Goal: Information Seeking & Learning: Learn about a topic

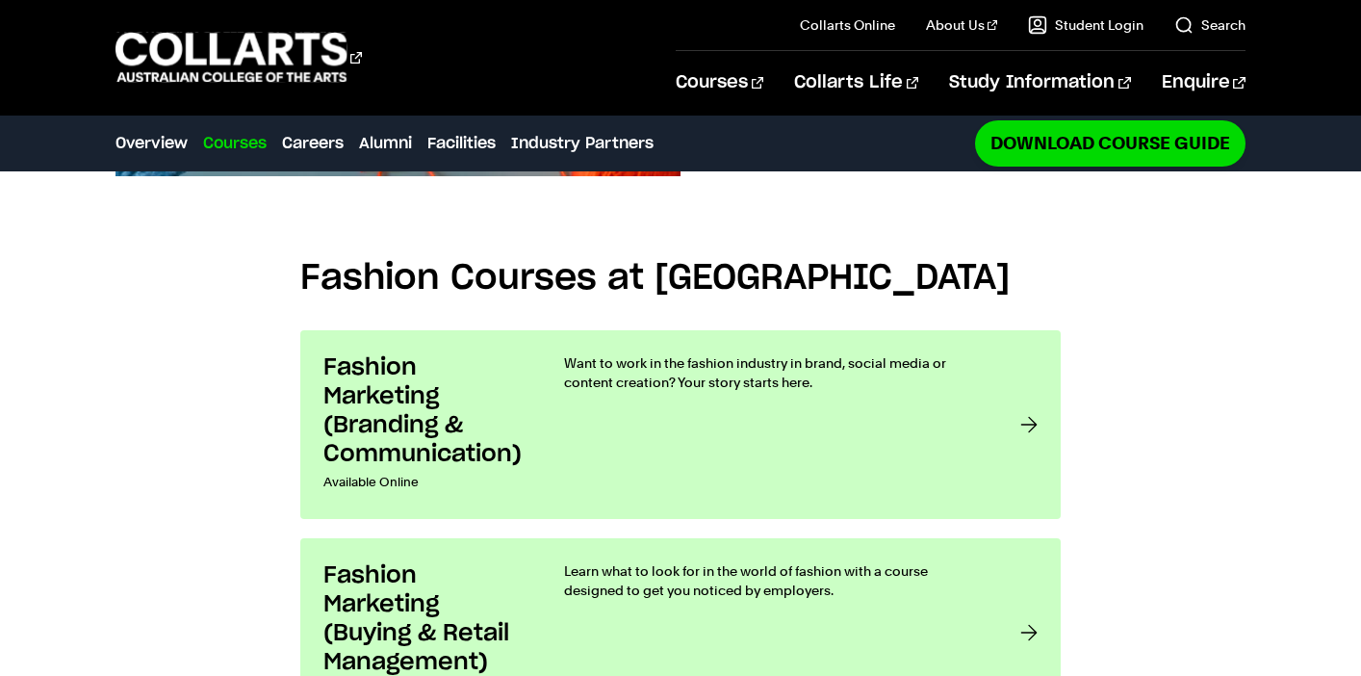
scroll to position [1357, 0]
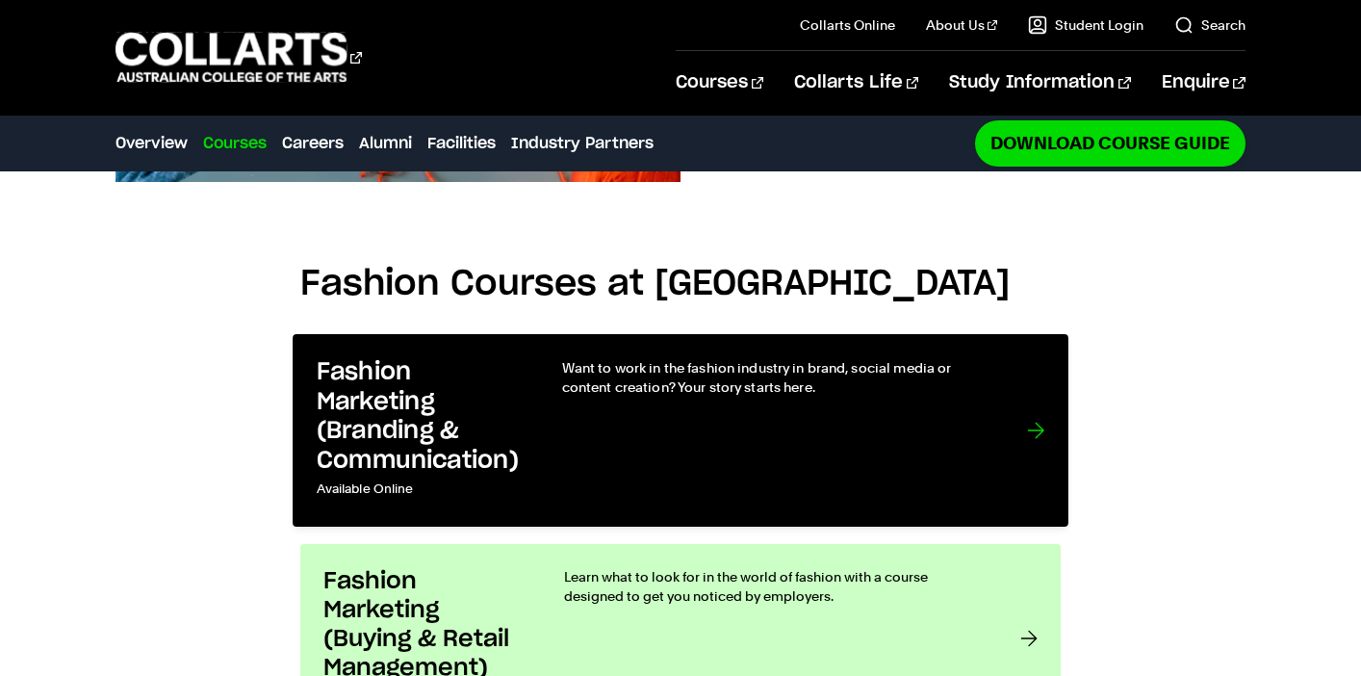
click at [905, 380] on div "Want to work in the fashion industry in brand, social media or content creation…" at bounding box center [775, 429] width 426 height 145
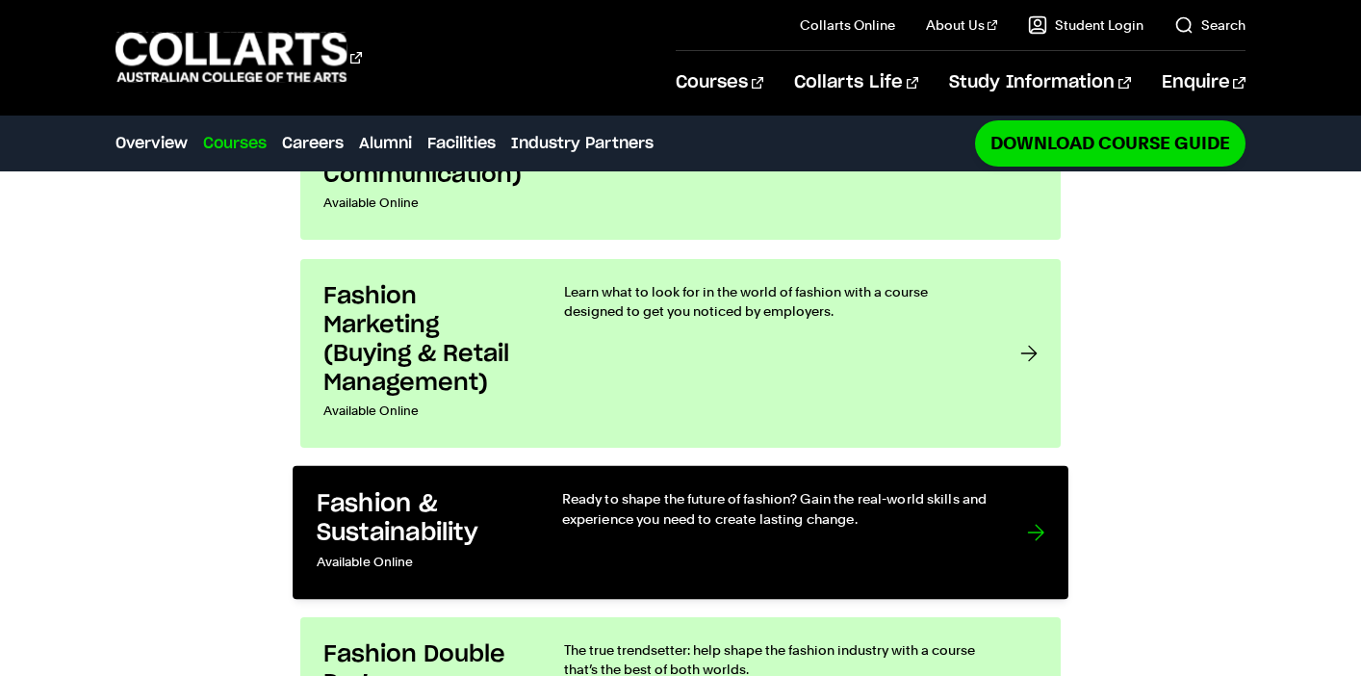
scroll to position [1648, 0]
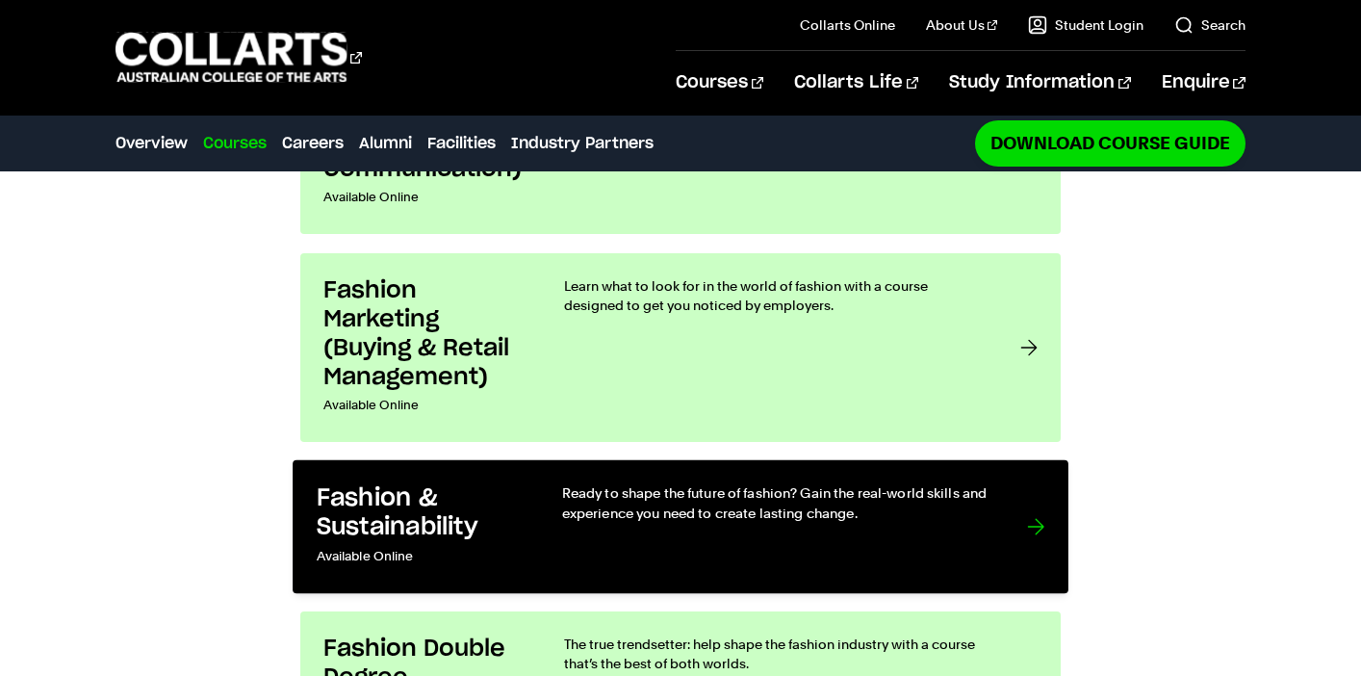
click at [870, 483] on div "Ready to shape the future of fashion? Gain the real-world skills and experience…" at bounding box center [775, 526] width 426 height 87
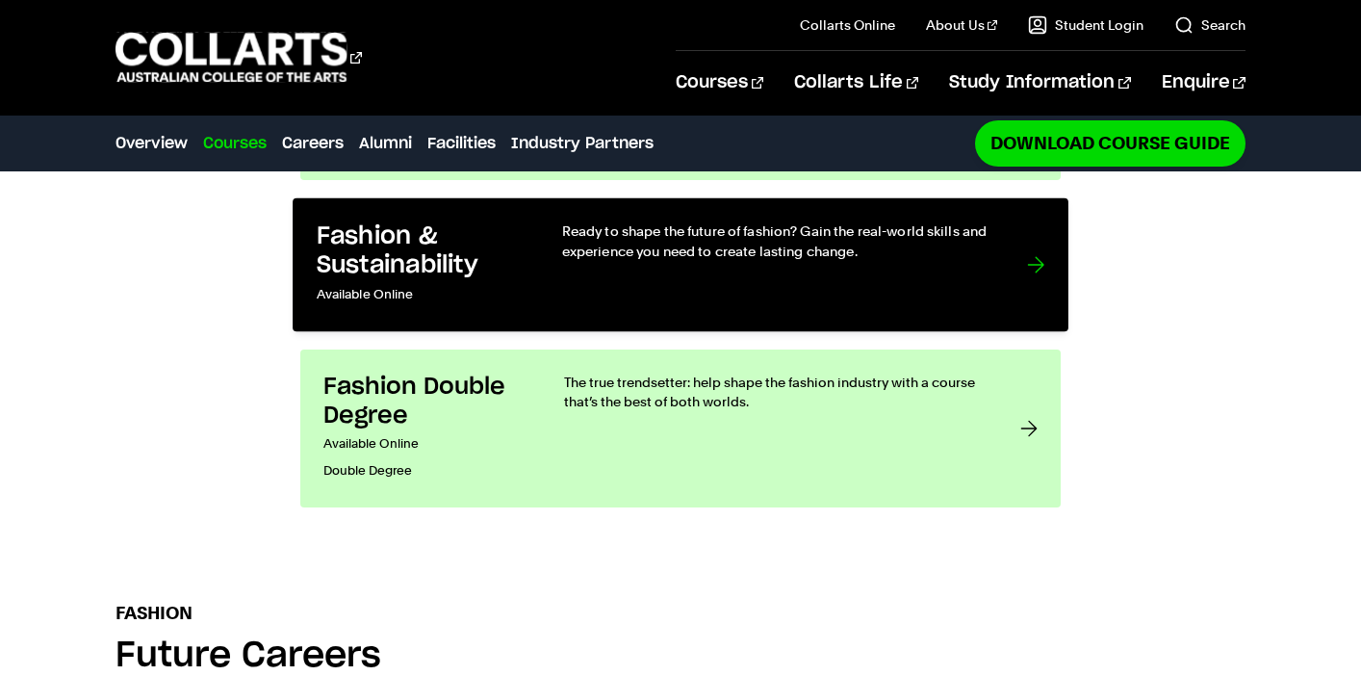
scroll to position [1932, 0]
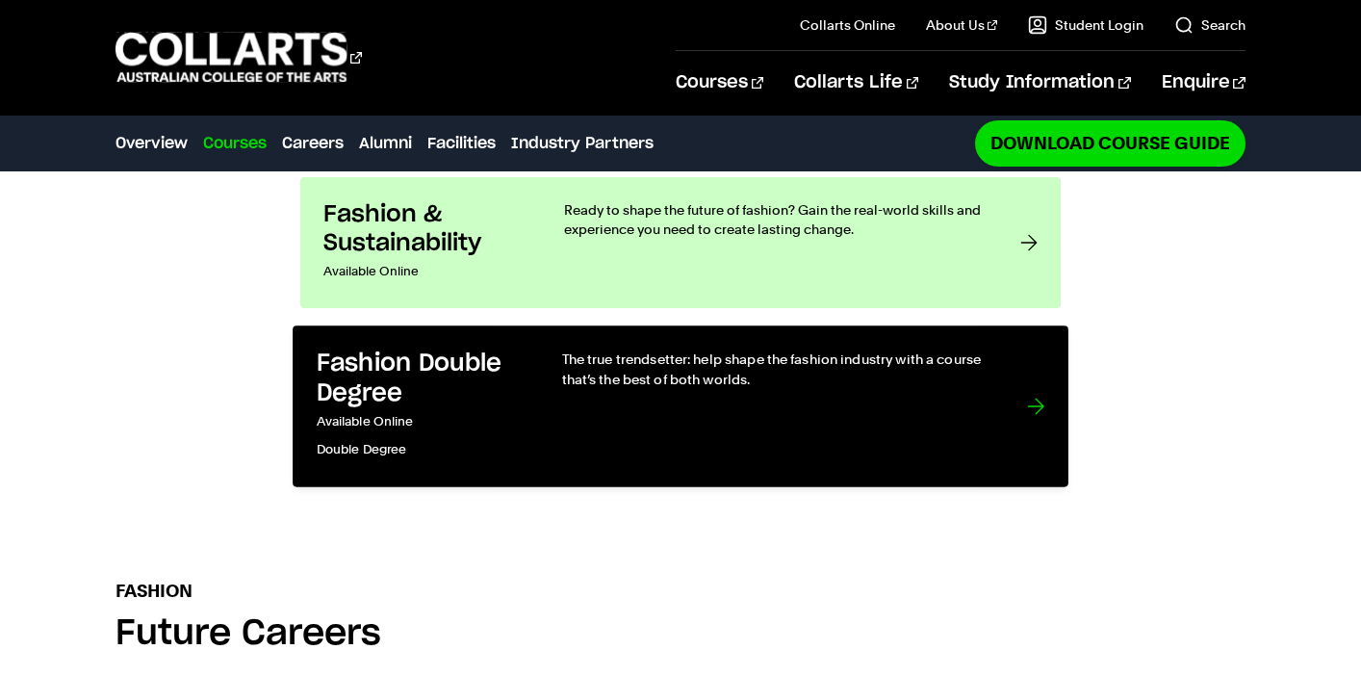
click at [748, 349] on div "The true trendsetter: help shape the fashion industry with a course that’s the …" at bounding box center [775, 406] width 426 height 114
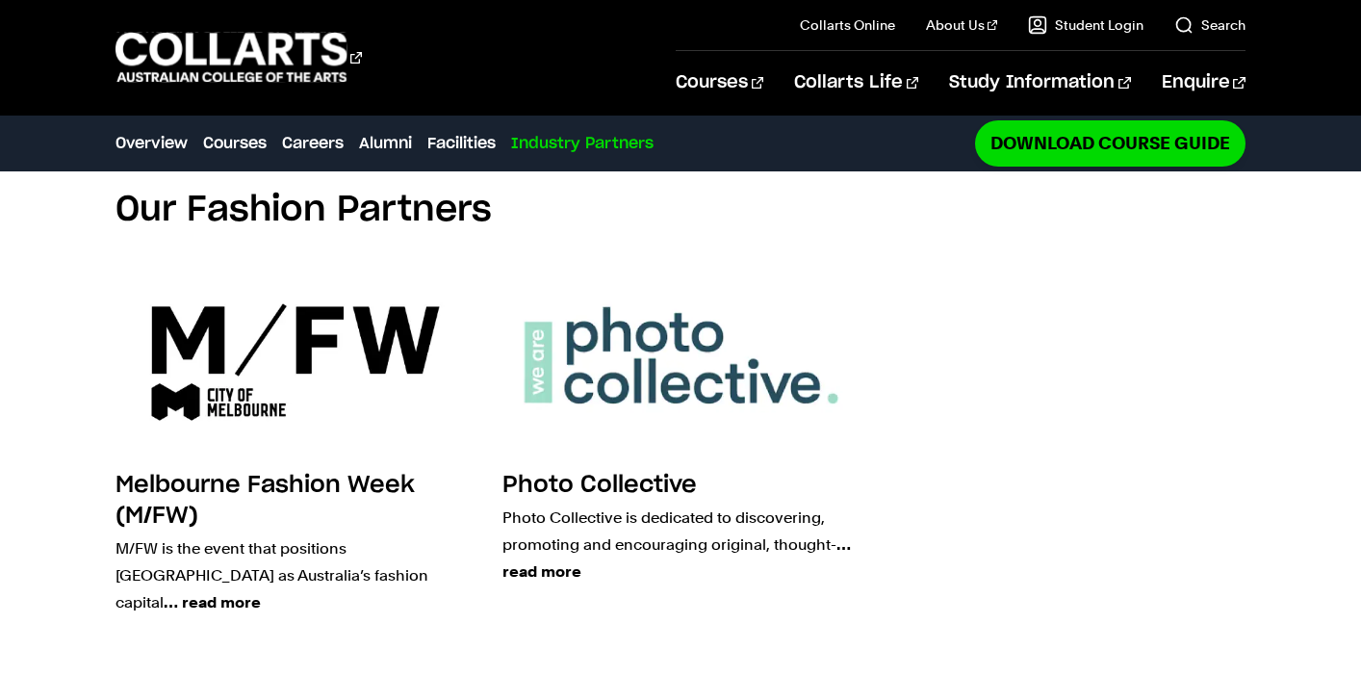
scroll to position [4682, 0]
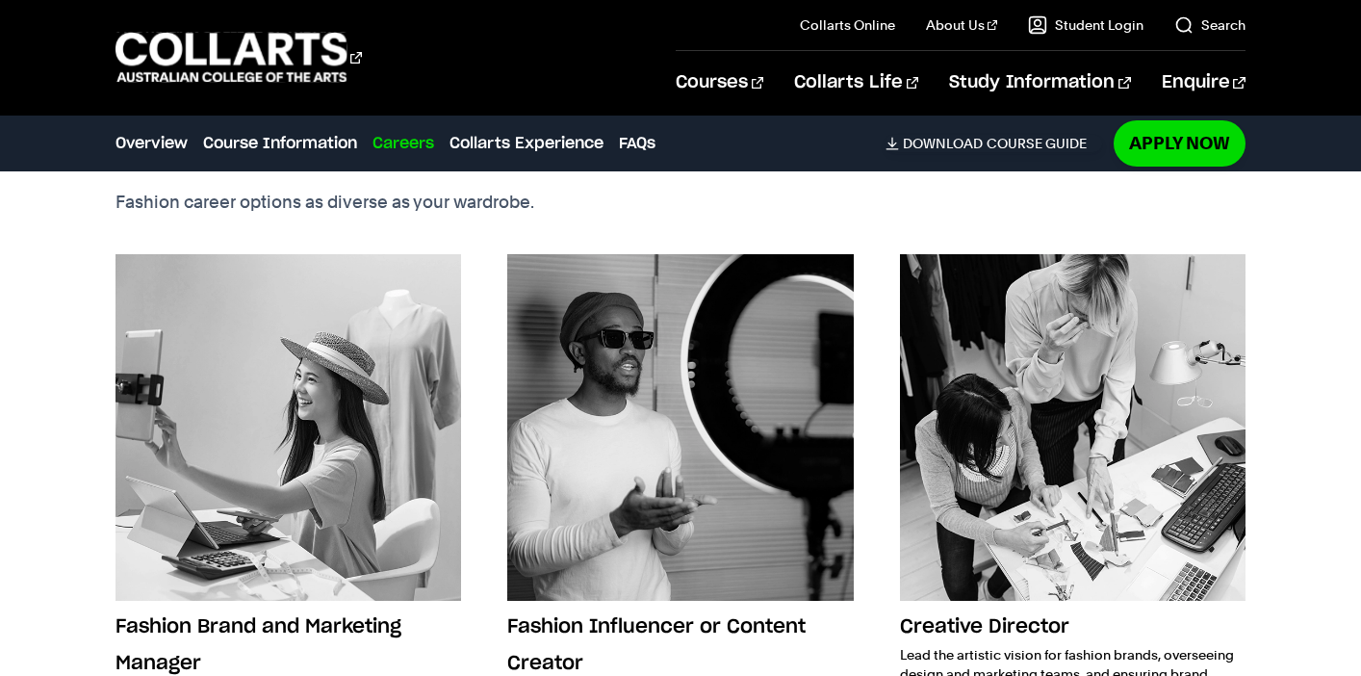
scroll to position [2928, 0]
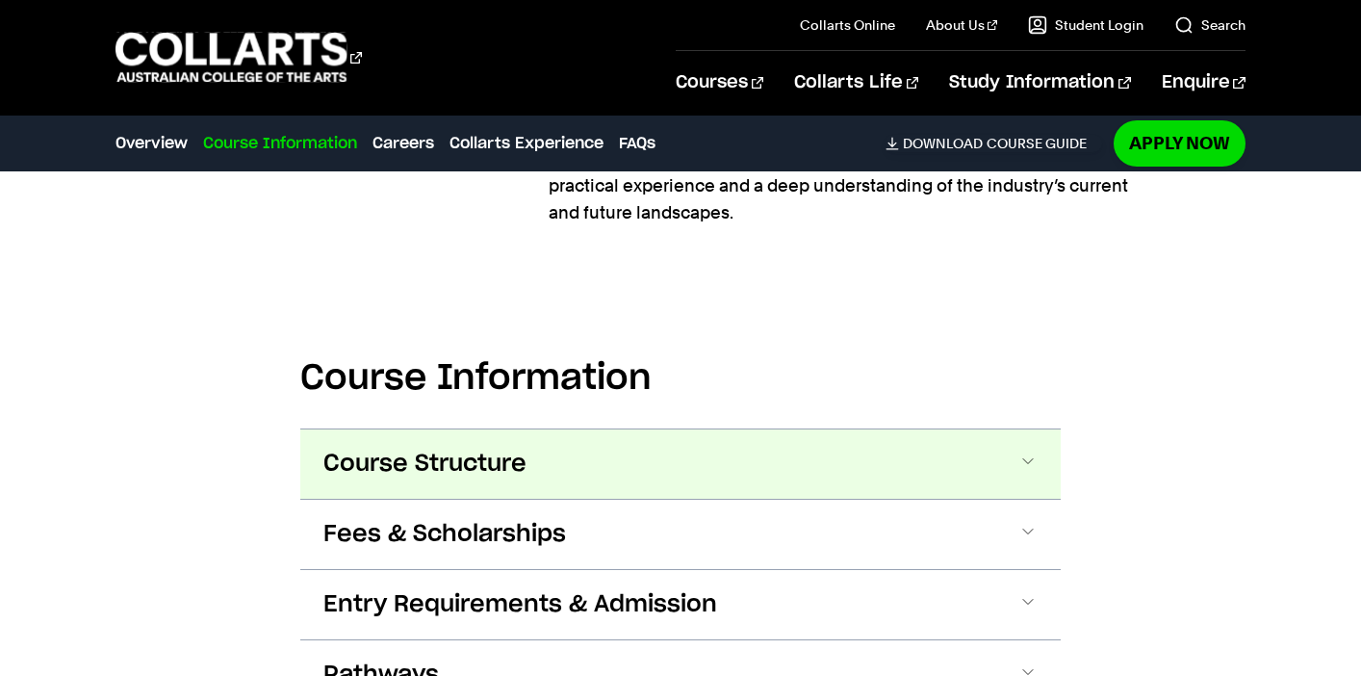
click at [704, 471] on button "Course Structure" at bounding box center [680, 463] width 760 height 69
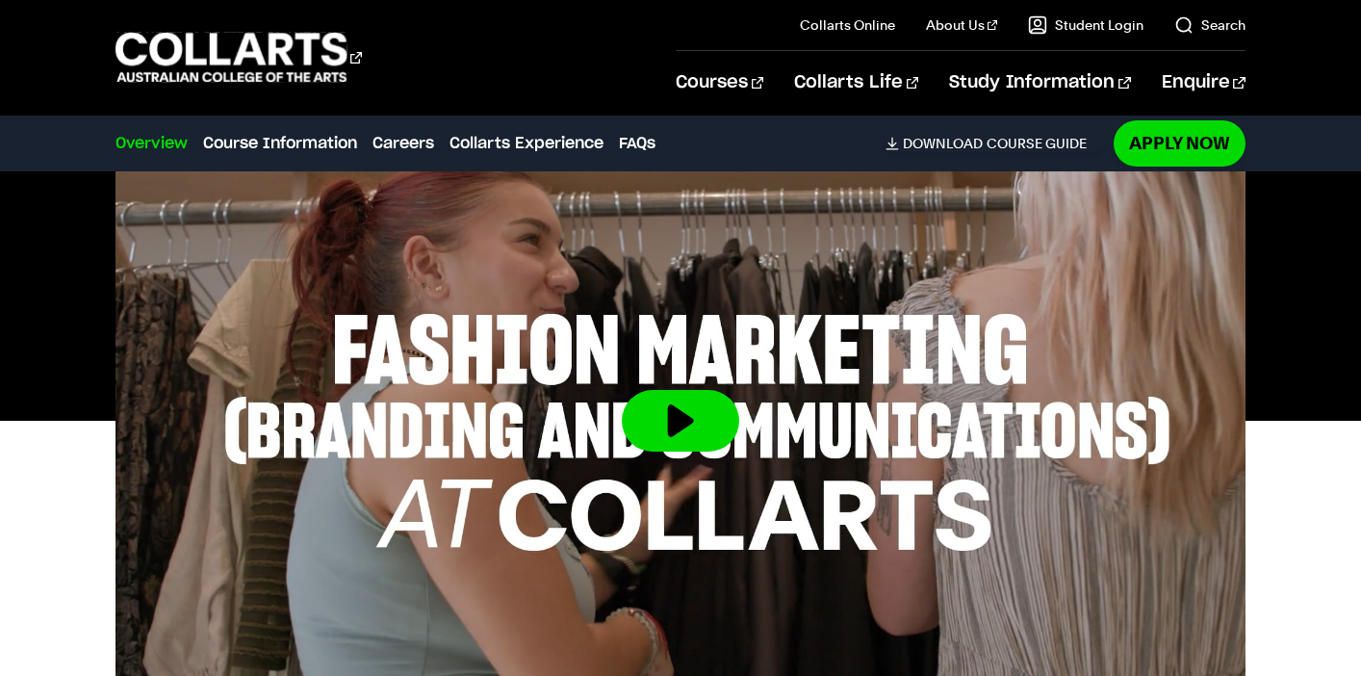
scroll to position [675, 0]
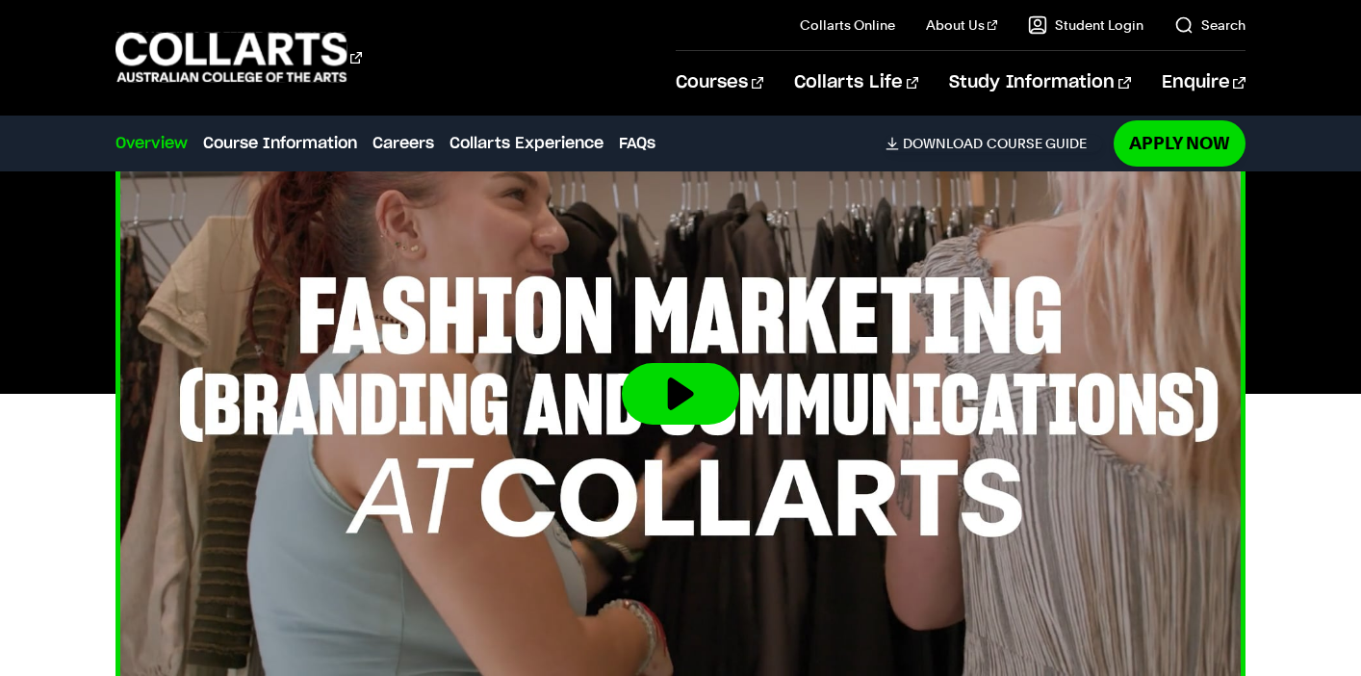
click at [678, 427] on img at bounding box center [681, 393] width 1243 height 699
click at [706, 396] on button at bounding box center [680, 394] width 117 height 62
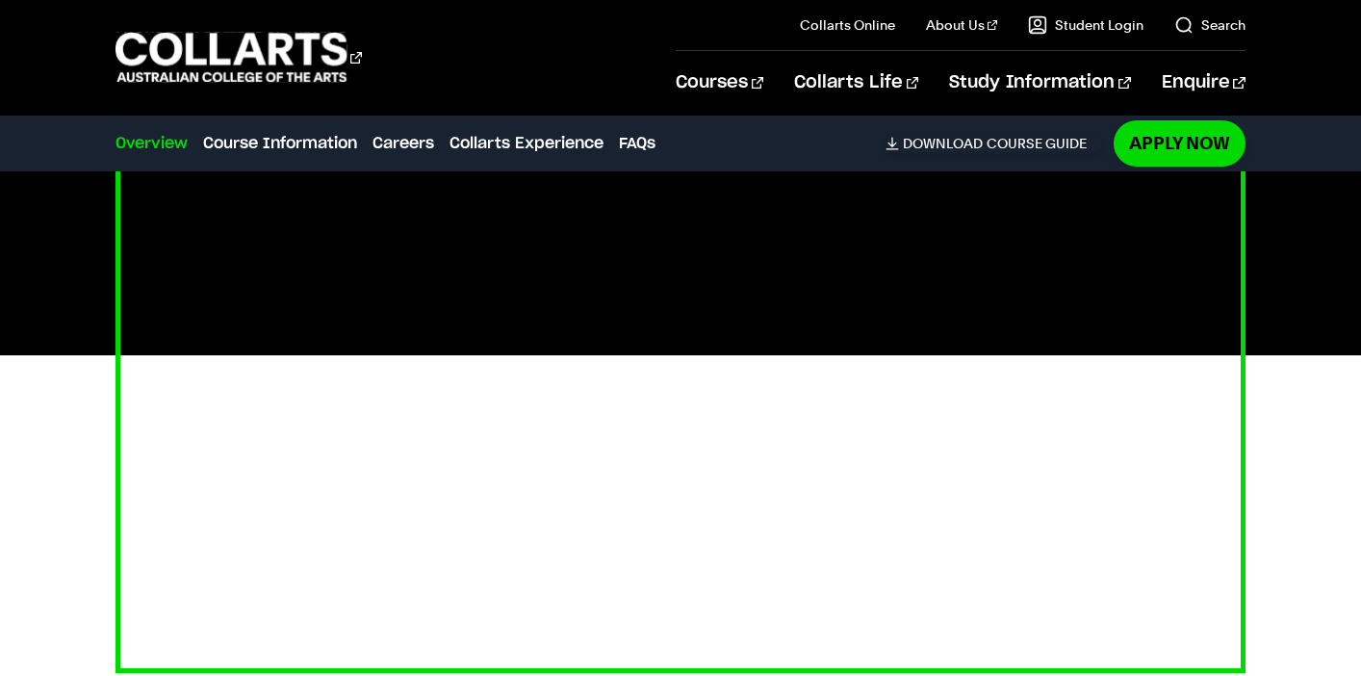
scroll to position [714, 0]
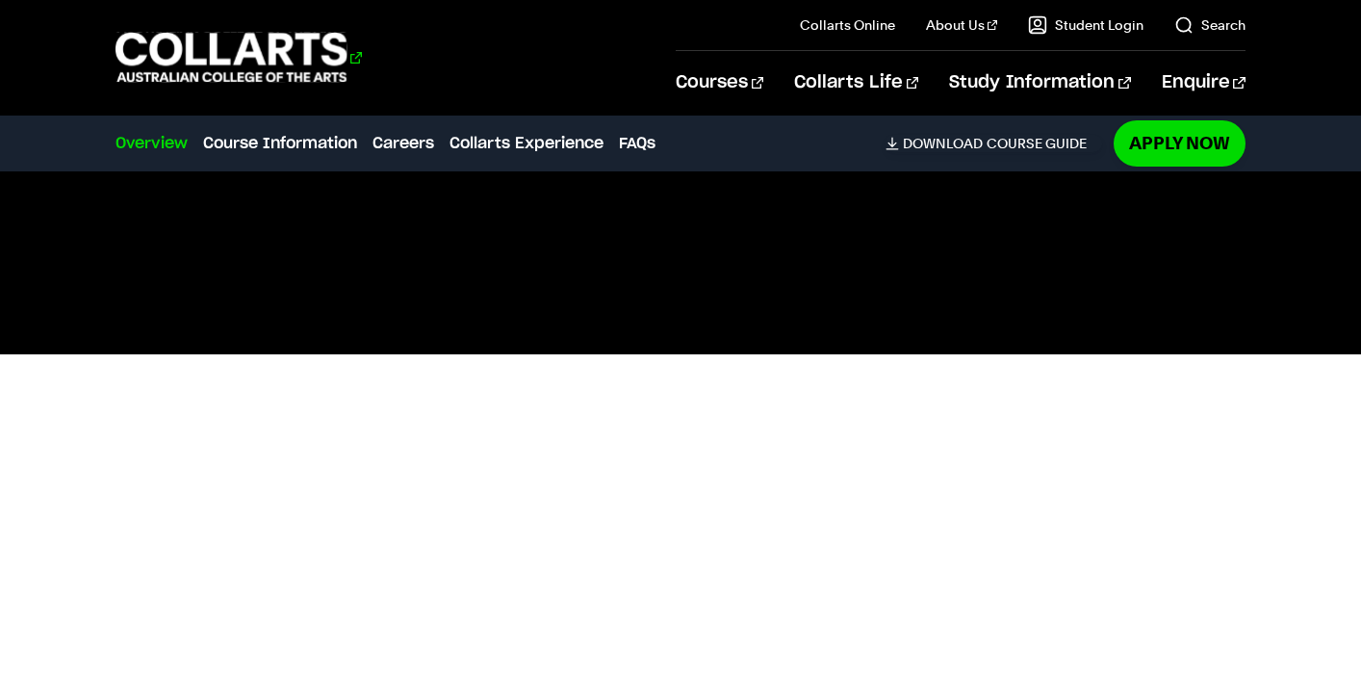
click at [261, 51] on 1 "Go to homepage" at bounding box center [232, 58] width 232 height 50
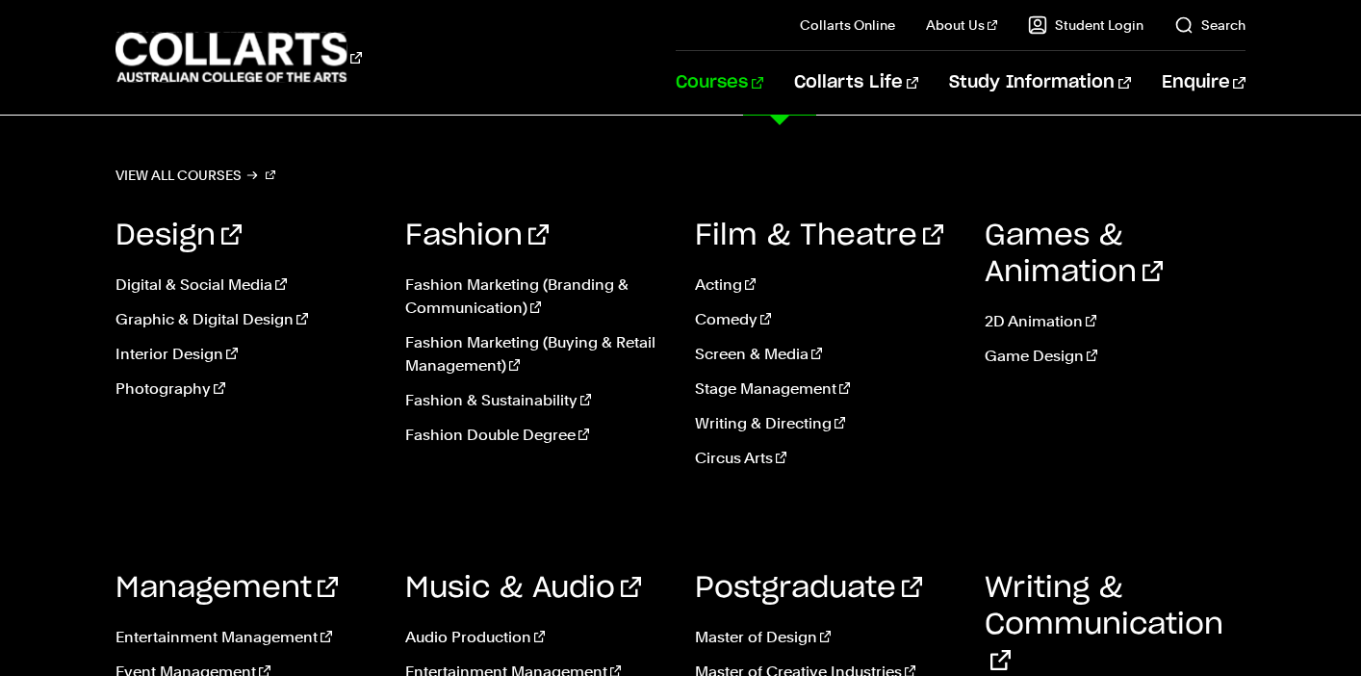
scroll to position [111, 0]
click at [553, 399] on link "Fashion & Sustainability" at bounding box center [535, 400] width 261 height 23
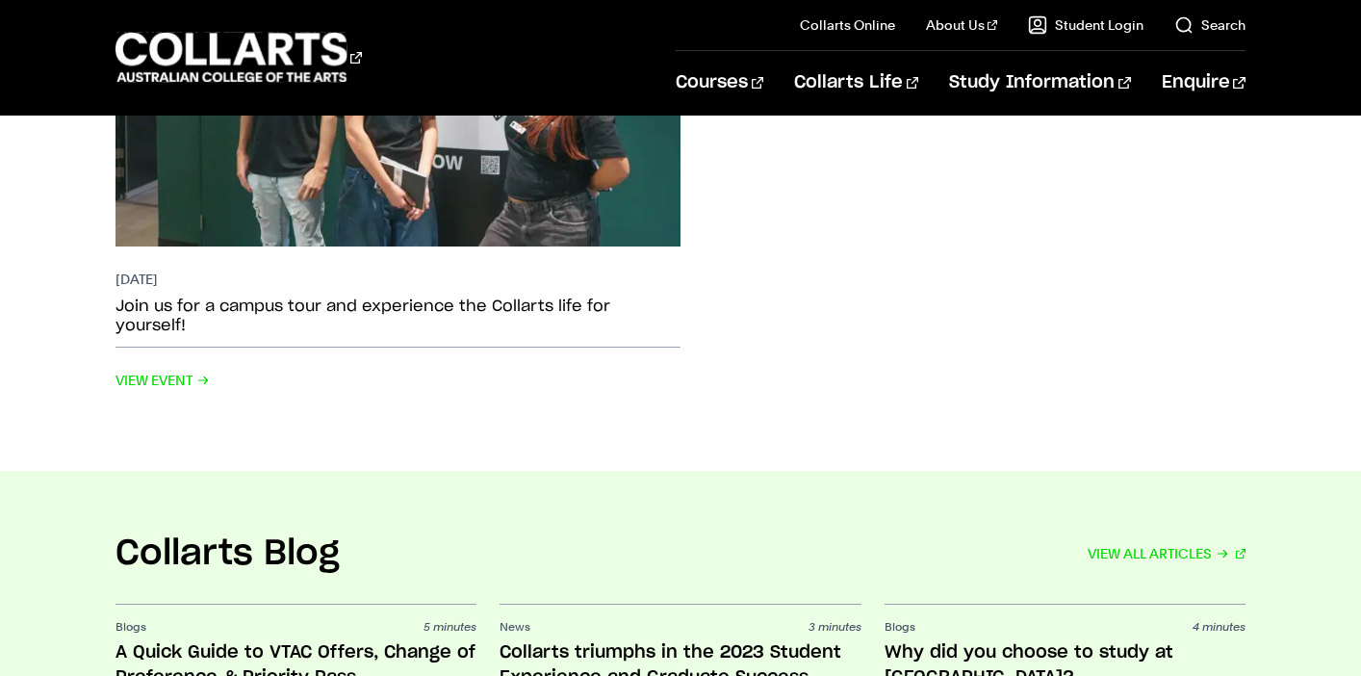
scroll to position [3930, 0]
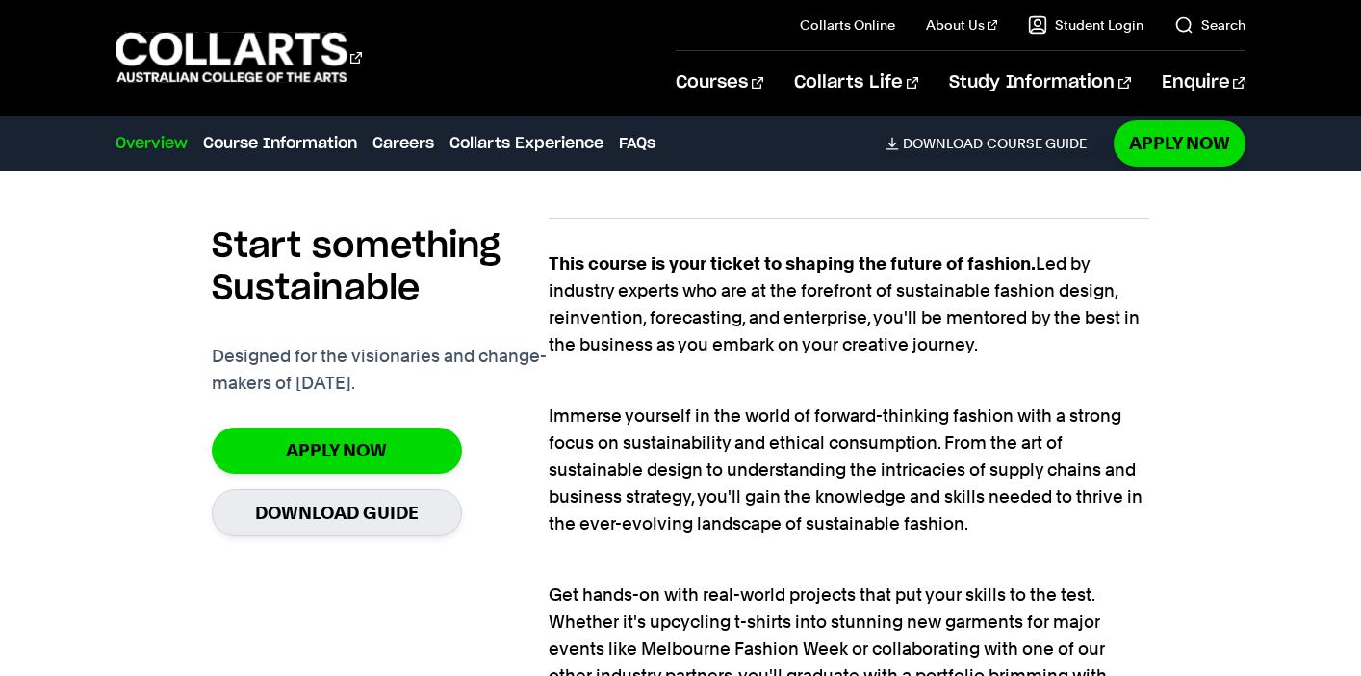
scroll to position [1262, 0]
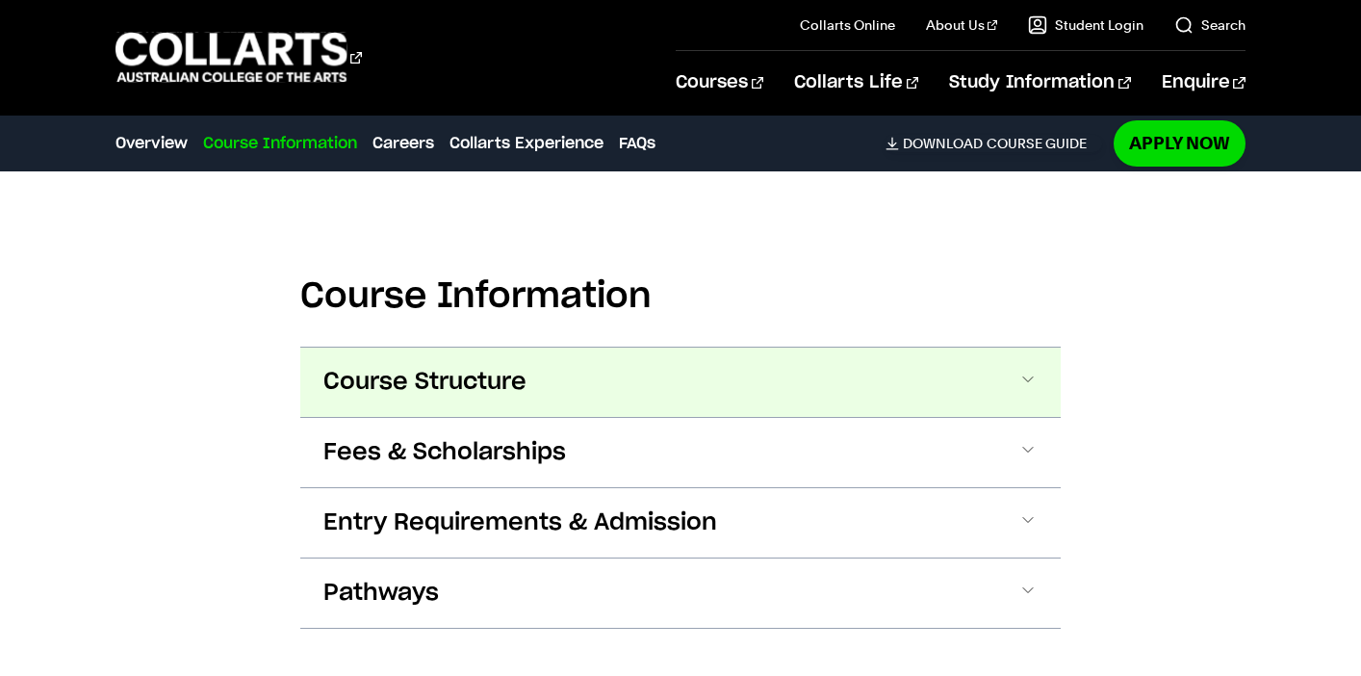
click at [681, 399] on button "Course Structure" at bounding box center [680, 381] width 760 height 69
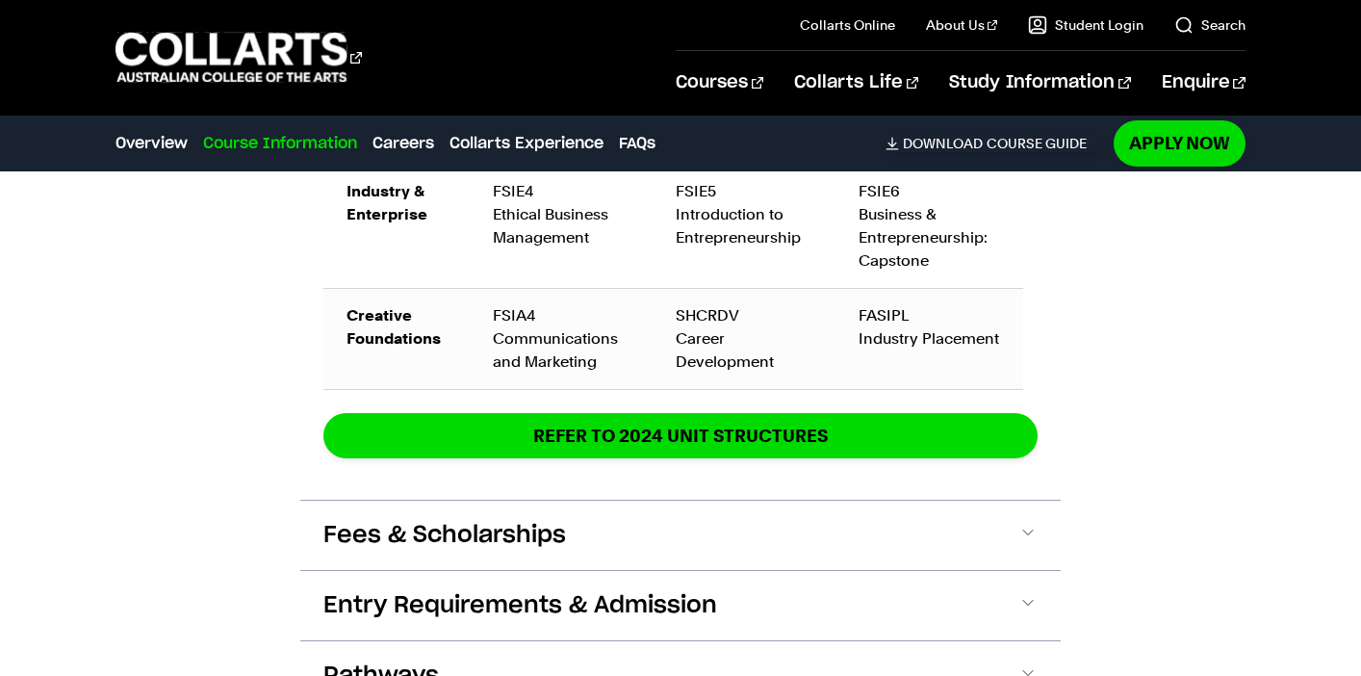
scroll to position [3181, 0]
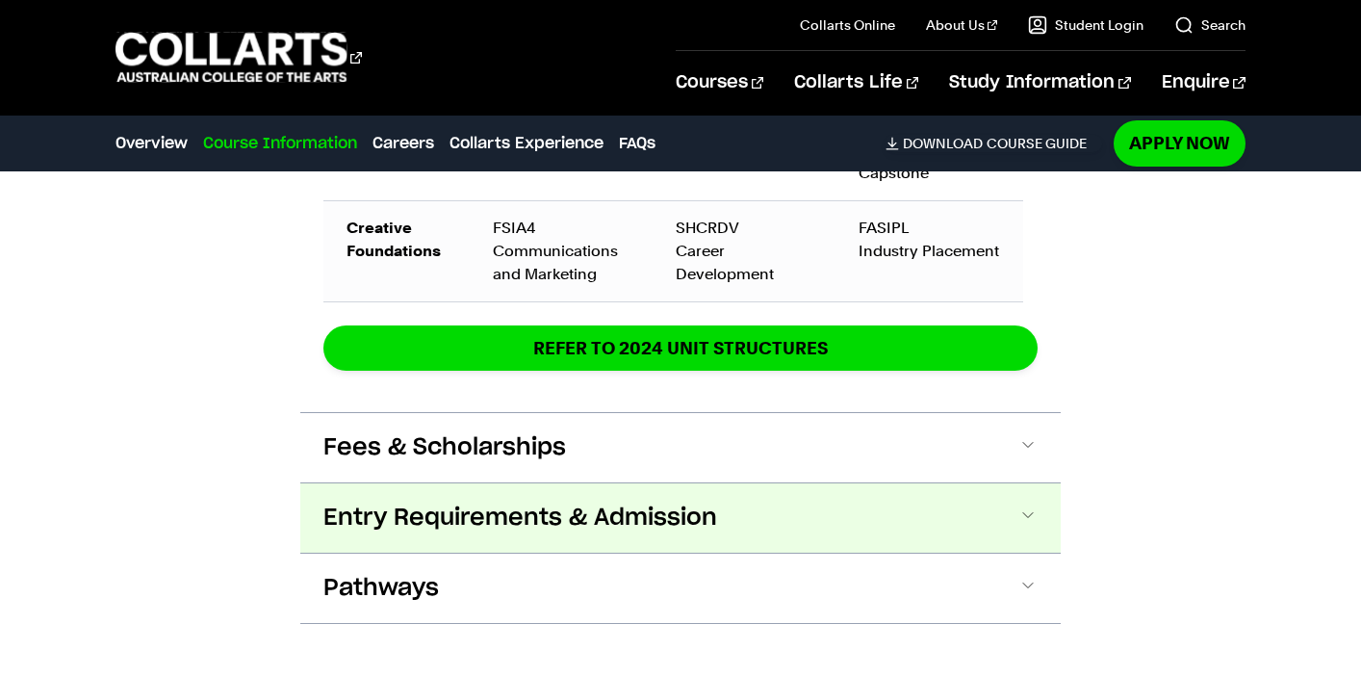
click at [1000, 520] on button "Entry Requirements & Admission" at bounding box center [680, 517] width 760 height 69
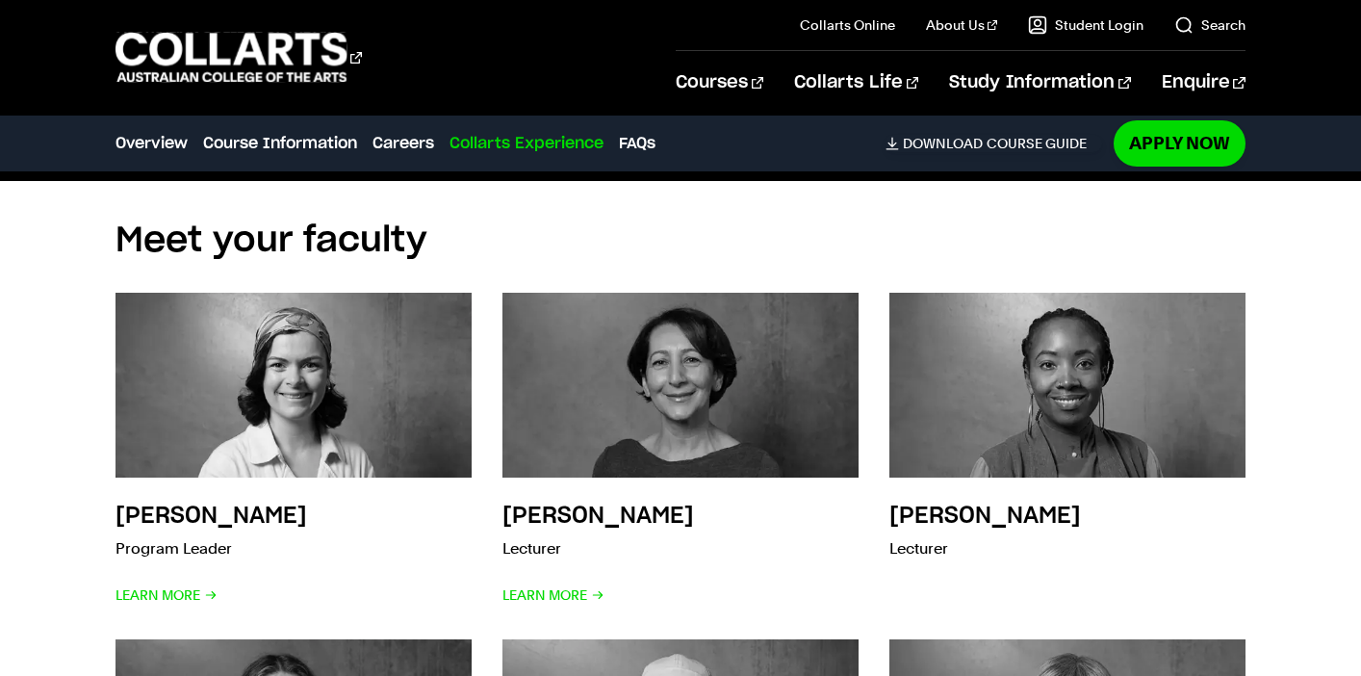
scroll to position [7011, 0]
